Goal: Obtain resource: Download file/media

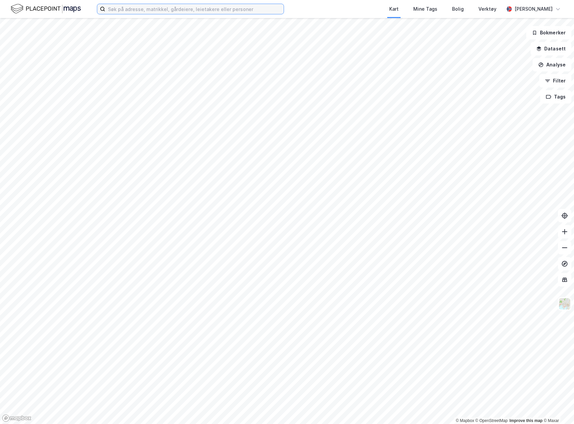
click at [171, 8] on input at bounding box center [194, 9] width 178 height 10
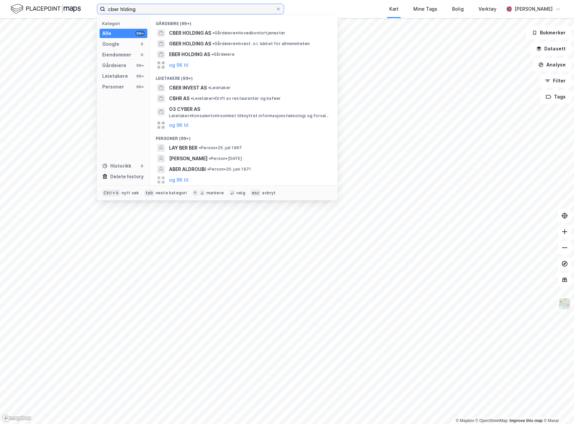
click at [123, 9] on input "cber hlding" at bounding box center [190, 9] width 170 height 10
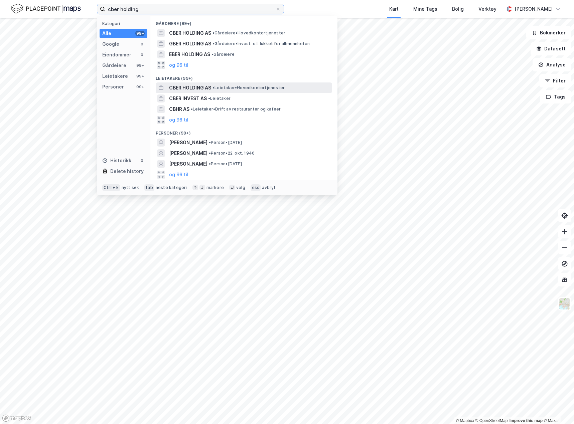
type input "cber holding"
click at [183, 87] on span "CBER HOLDING AS" at bounding box center [190, 88] width 42 height 8
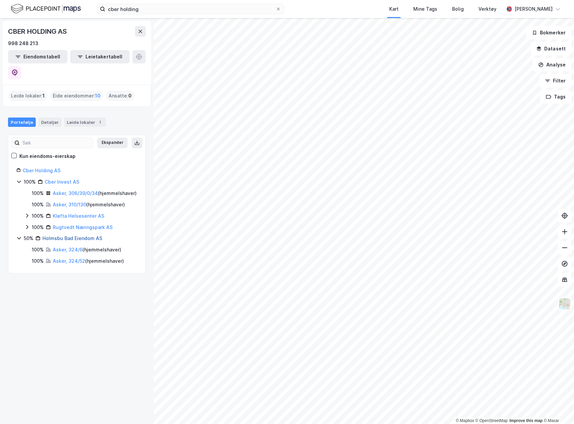
click at [71, 235] on link "Holmsbu Bad Eiendom AS" at bounding box center [72, 238] width 60 height 6
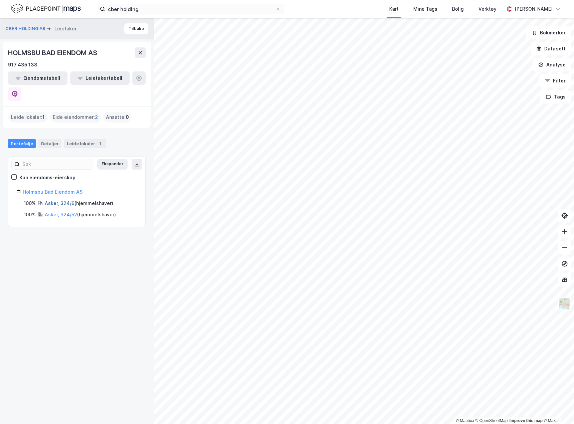
click at [65, 200] on link "Asker, 324/6" at bounding box center [60, 203] width 30 height 6
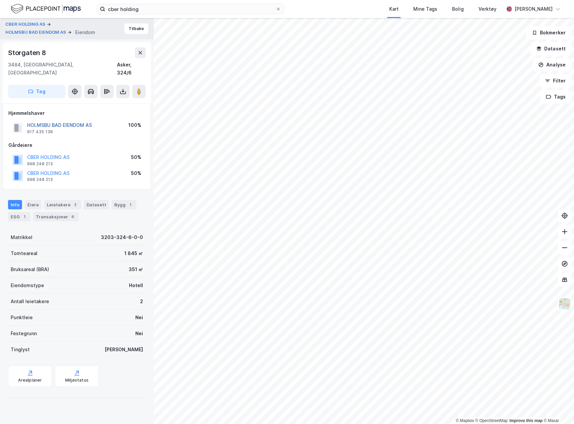
click at [0, 0] on button "HOLMSBU BAD EIENDOM AS" at bounding box center [0, 0] width 0 height 0
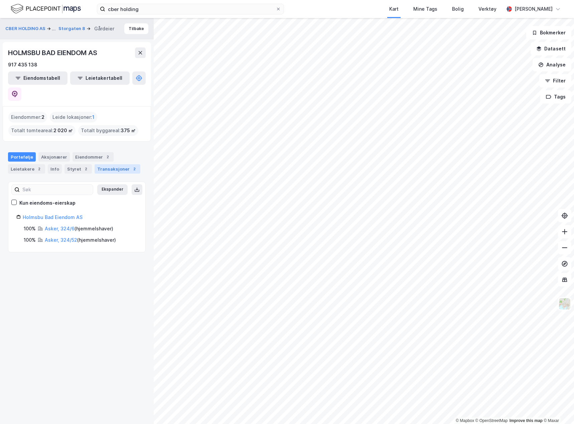
click at [104, 164] on div "Transaksjoner 2" at bounding box center [118, 168] width 46 height 9
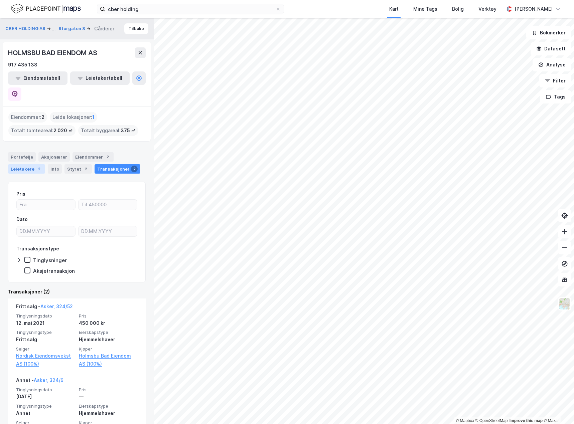
click at [28, 164] on div "Leietakere 2" at bounding box center [26, 168] width 37 height 9
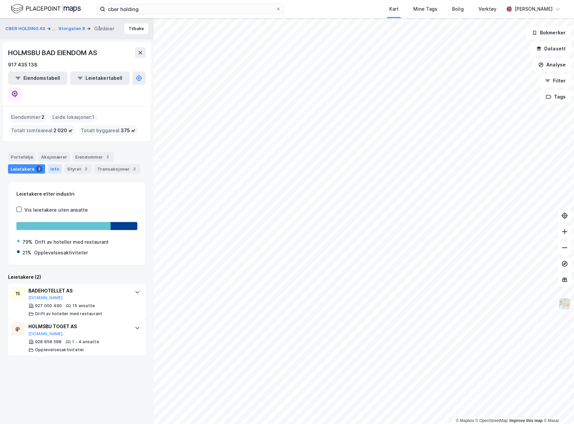
click at [55, 164] on div "Info" at bounding box center [55, 168] width 14 height 9
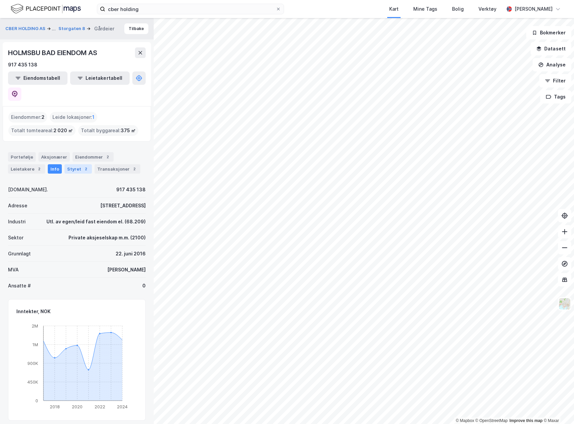
click at [83, 166] on div "2" at bounding box center [86, 169] width 7 height 7
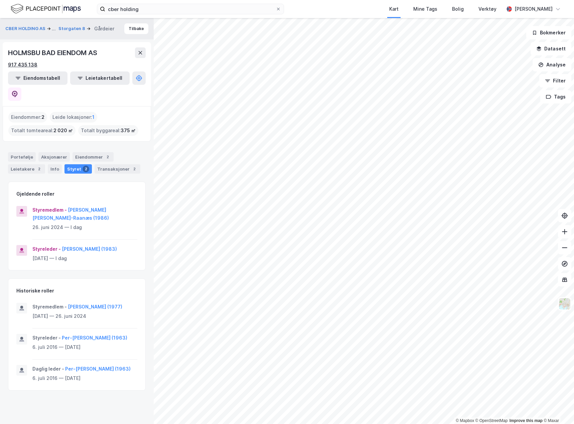
click at [26, 64] on div "917 435 138" at bounding box center [22, 65] width 29 height 8
click at [32, 63] on div "917 435 138" at bounding box center [22, 65] width 29 height 8
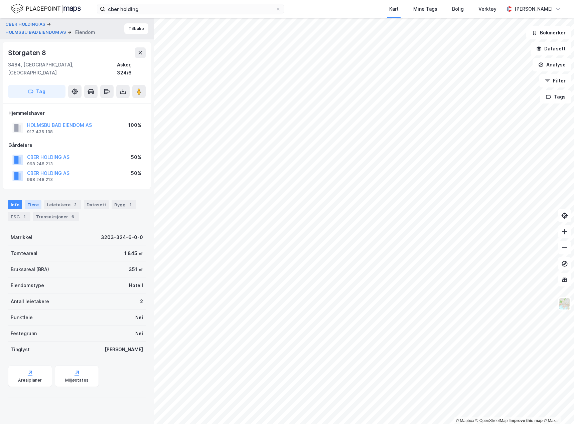
click at [35, 200] on div "Eiere" at bounding box center [33, 204] width 17 height 9
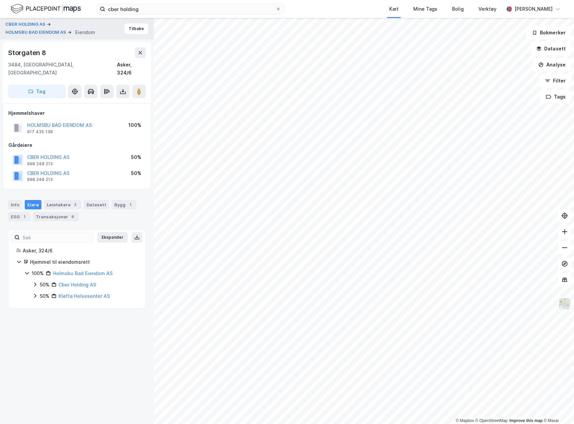
click at [34, 282] on icon at bounding box center [34, 284] width 5 height 5
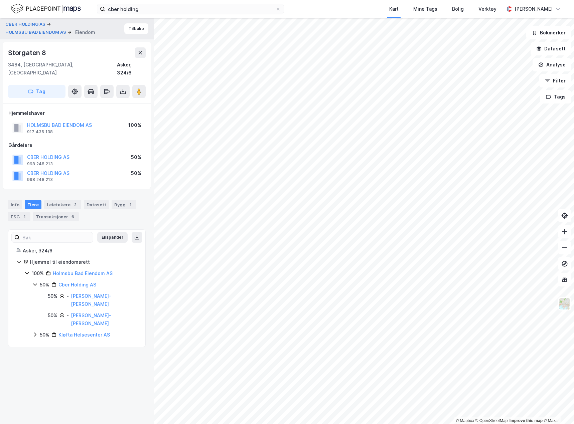
click at [35, 333] on icon at bounding box center [35, 335] width 2 height 4
click at [42, 343] on icon at bounding box center [42, 345] width 5 height 5
click at [125, 87] on button at bounding box center [122, 91] width 13 height 13
click at [104, 102] on div "Last ned grunnbok" at bounding box center [89, 104] width 39 height 5
click at [97, 152] on div "CBER HOLDING AS 998 248 213 50%" at bounding box center [76, 160] width 137 height 16
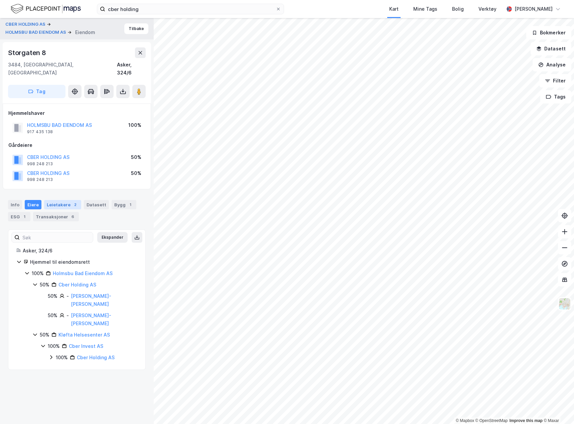
click at [59, 200] on div "Leietakere 2" at bounding box center [62, 204] width 37 height 9
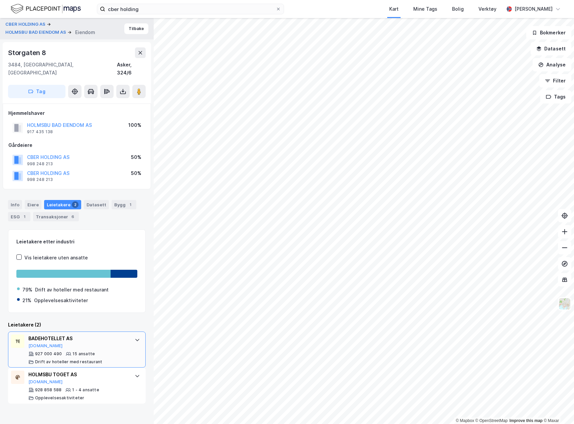
click at [132, 335] on div at bounding box center [137, 340] width 11 height 11
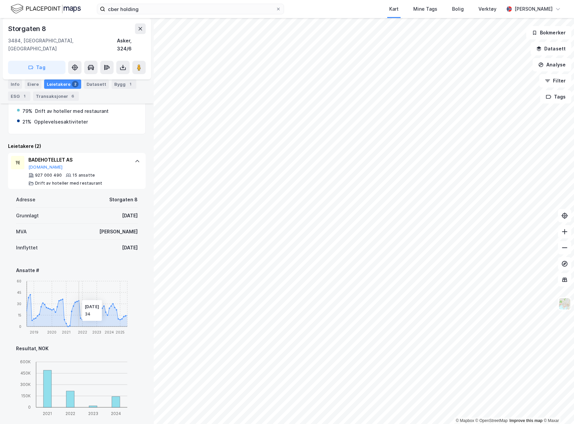
scroll to position [167, 0]
